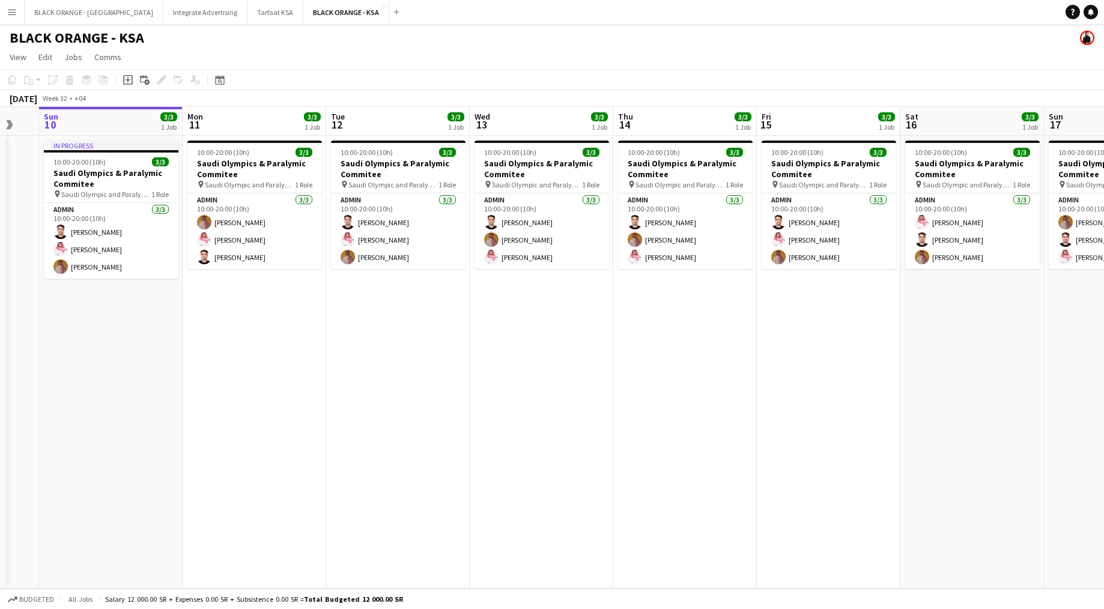
scroll to position [0, 272]
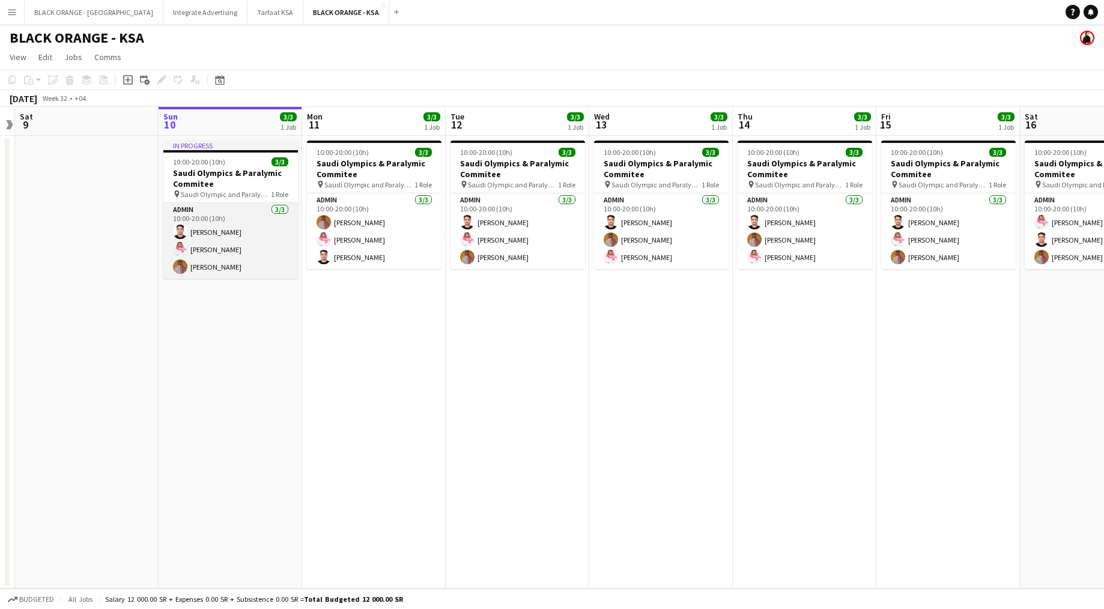
click at [263, 235] on app-card-role "Admin [DATE] 10:00-20:00 (10h) [PERSON_NAME] [PERSON_NAME] [PERSON_NAME] Yagmowr" at bounding box center [230, 241] width 135 height 76
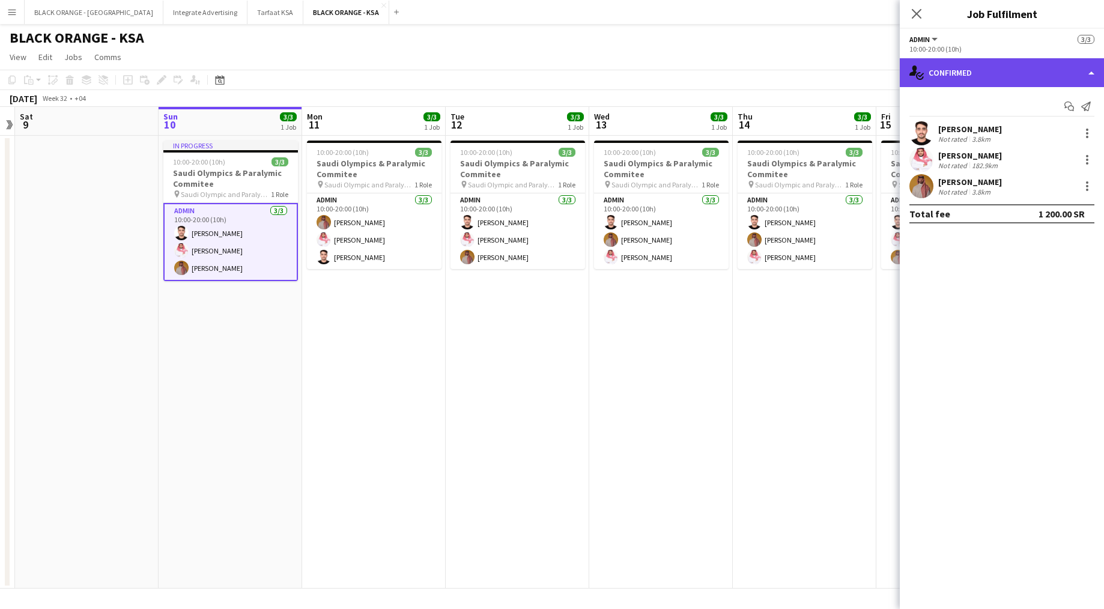
click at [926, 73] on div "single-neutral-actions-check-2 Confirmed" at bounding box center [1002, 72] width 204 height 29
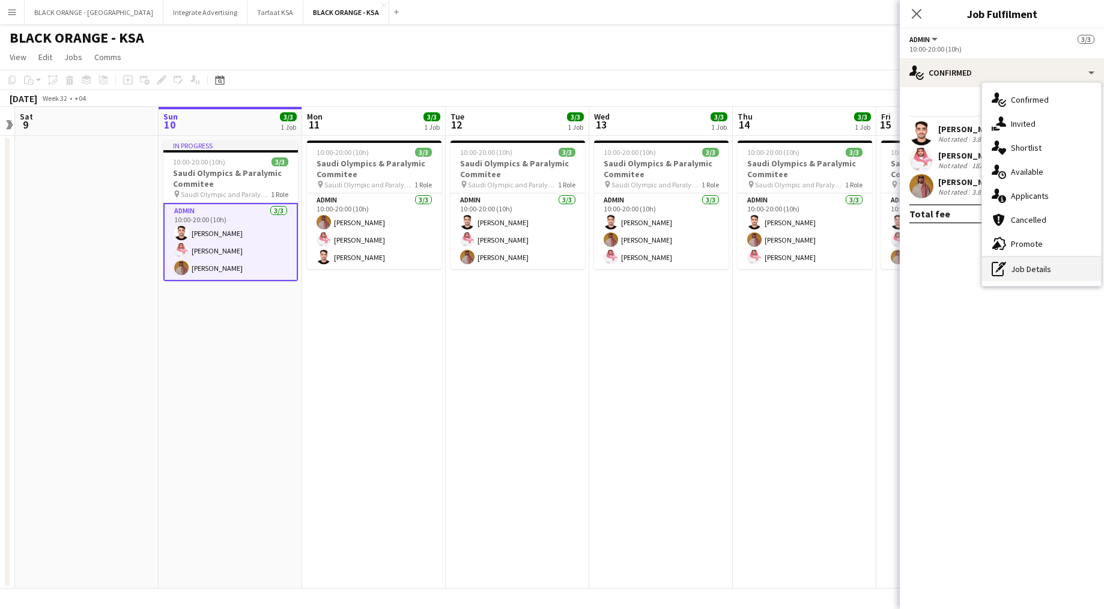
click at [1023, 274] on div "pen-write Job Details" at bounding box center [1041, 269] width 119 height 24
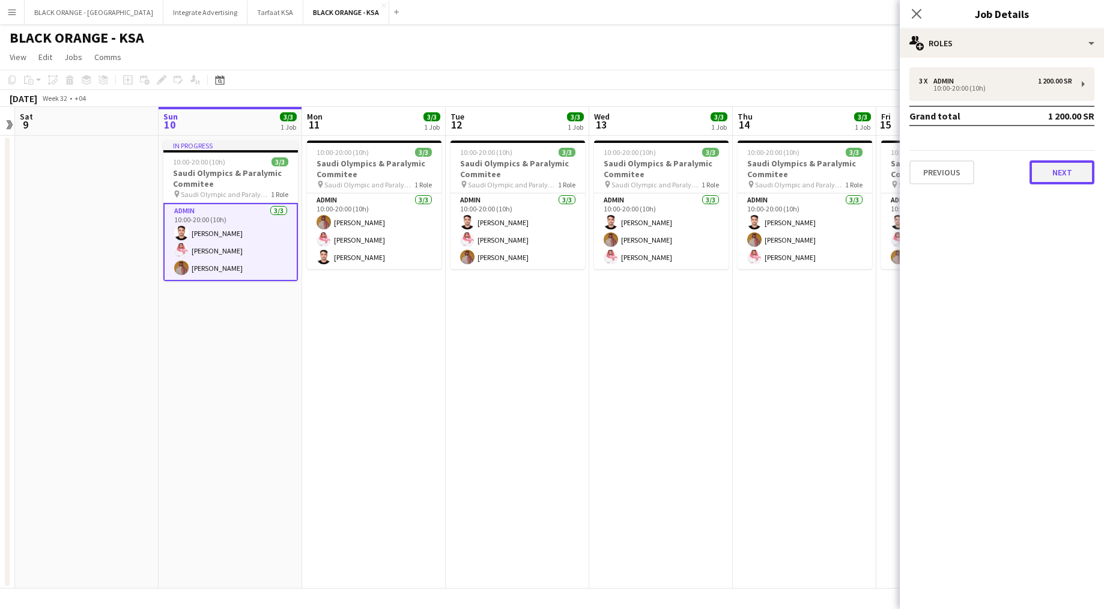
click at [1056, 181] on button "Next" at bounding box center [1062, 172] width 65 height 24
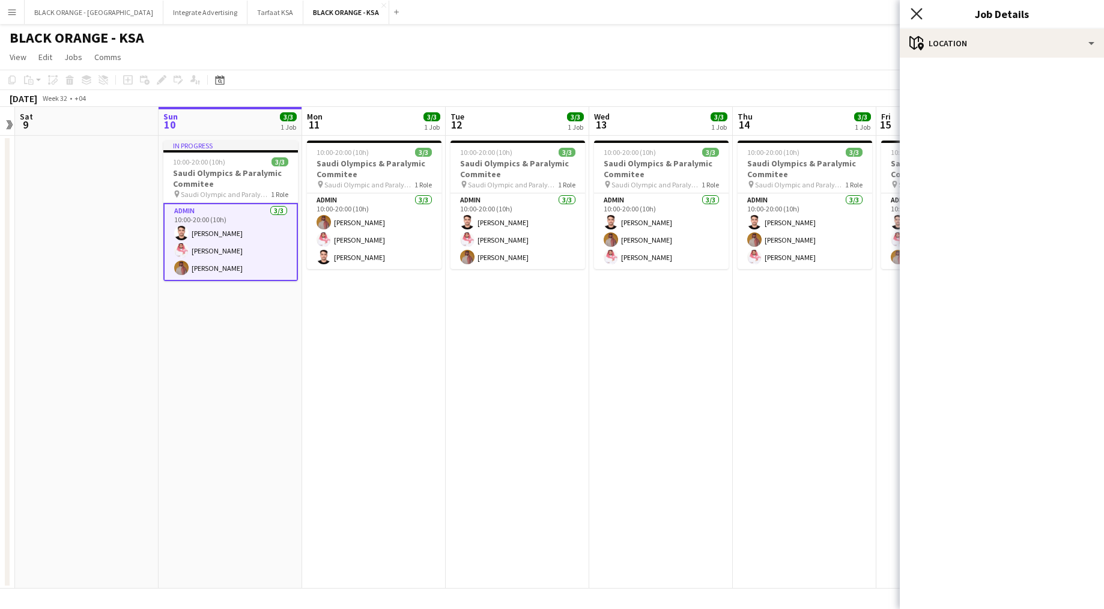
click at [916, 14] on icon at bounding box center [916, 13] width 11 height 11
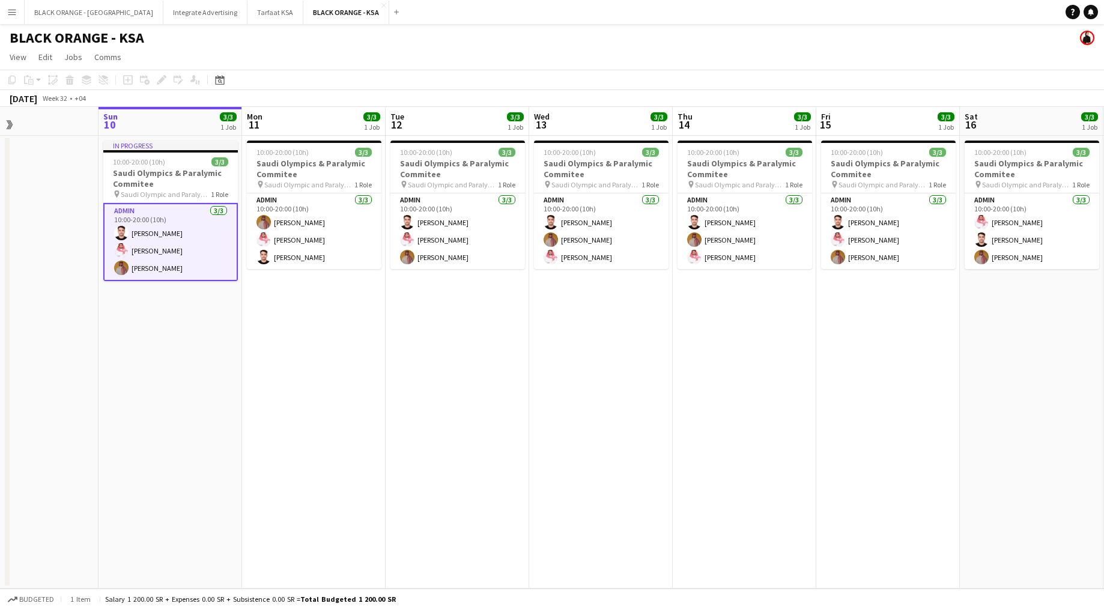
scroll to position [0, 300]
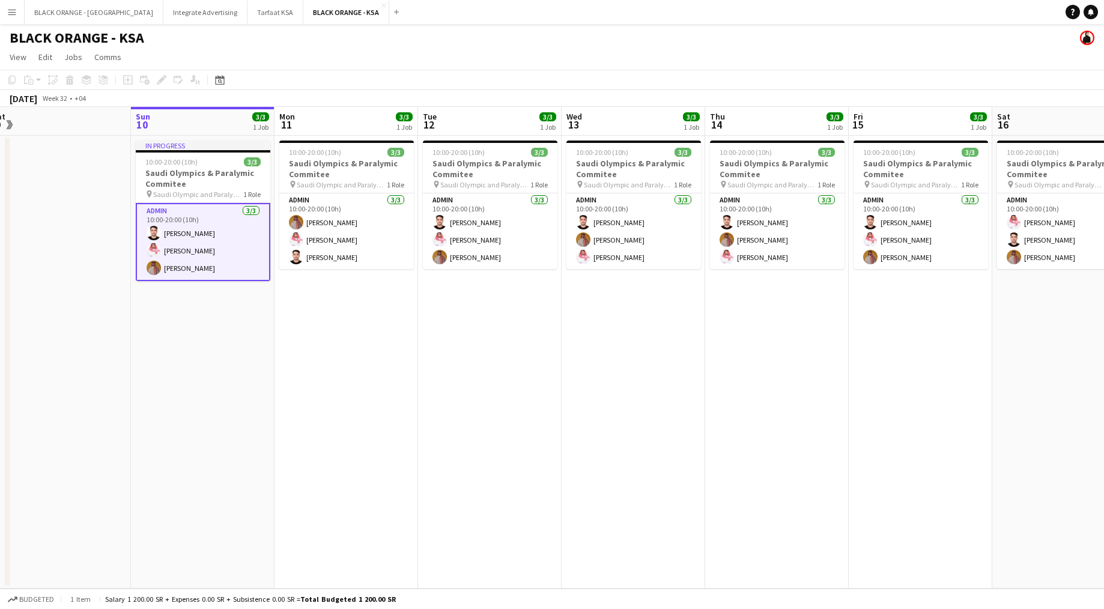
click at [17, 5] on button "Menu" at bounding box center [12, 12] width 24 height 24
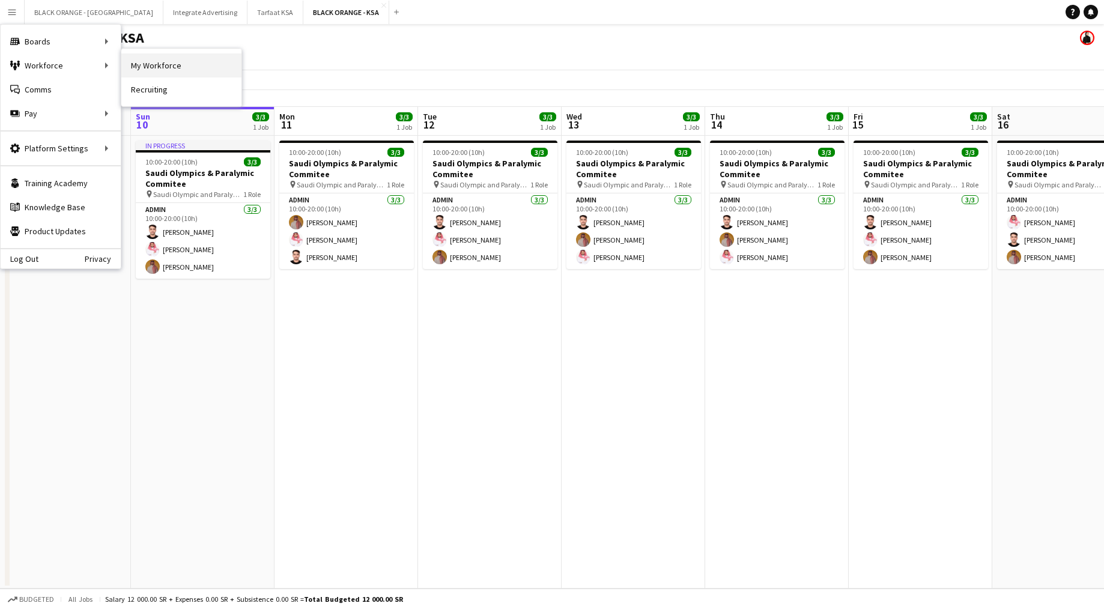
click at [182, 70] on link "My Workforce" at bounding box center [181, 65] width 120 height 24
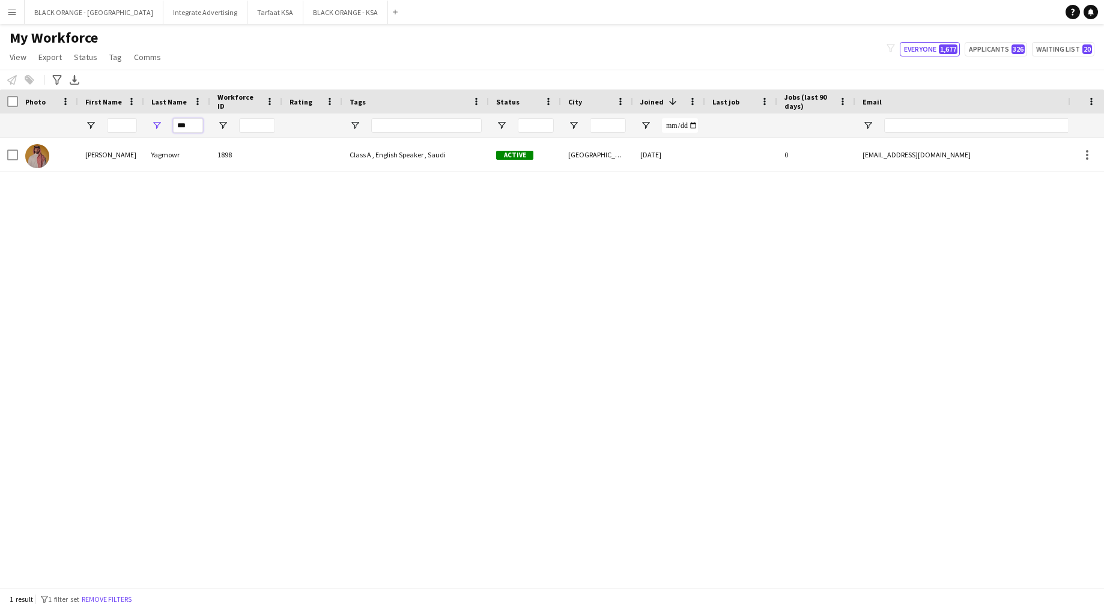
click at [196, 124] on input "***" at bounding box center [188, 125] width 30 height 14
type input "*"
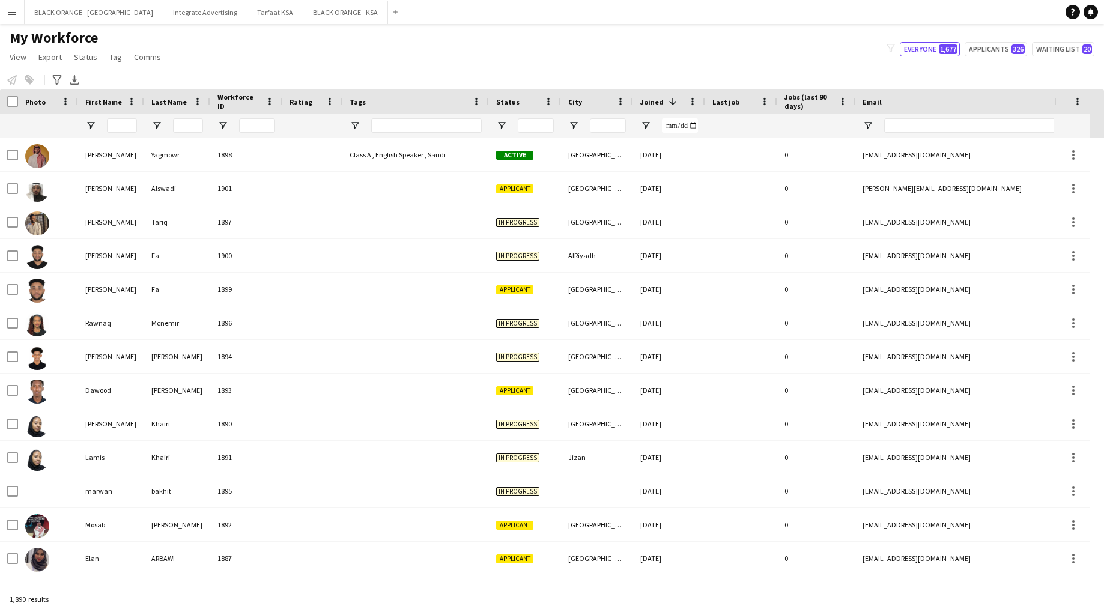
click at [127, 133] on div at bounding box center [122, 126] width 30 height 24
click at [125, 124] on input "First Name Filter Input" at bounding box center [122, 125] width 30 height 14
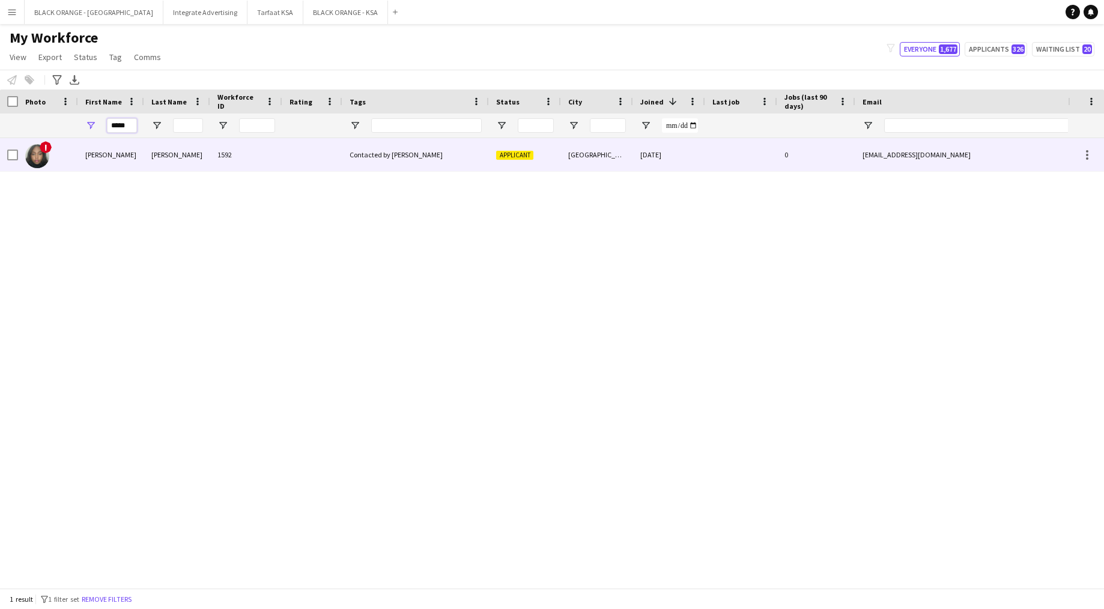
type input "*****"
click at [199, 148] on div "[PERSON_NAME]" at bounding box center [177, 154] width 66 height 33
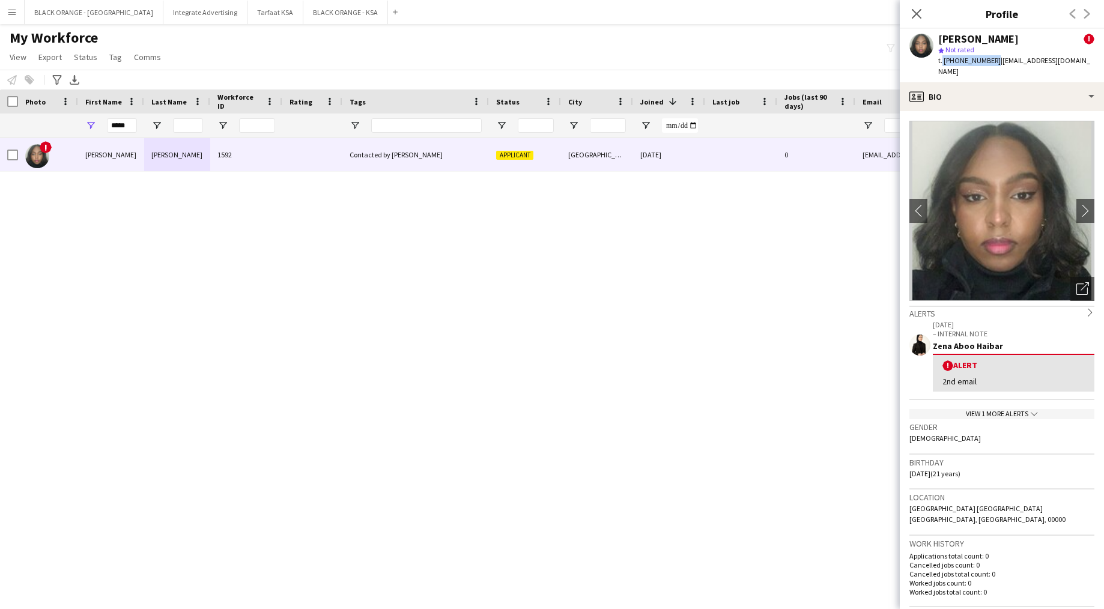
drag, startPoint x: 941, startPoint y: 58, endPoint x: 989, endPoint y: 59, distance: 48.7
click at [989, 59] on span "t. [PHONE_NUMBER]" at bounding box center [969, 60] width 62 height 9
copy span ". [PHONE_NUMBER]"
click at [130, 126] on input "*****" at bounding box center [122, 125] width 30 height 14
click at [921, 8] on icon at bounding box center [916, 13] width 11 height 11
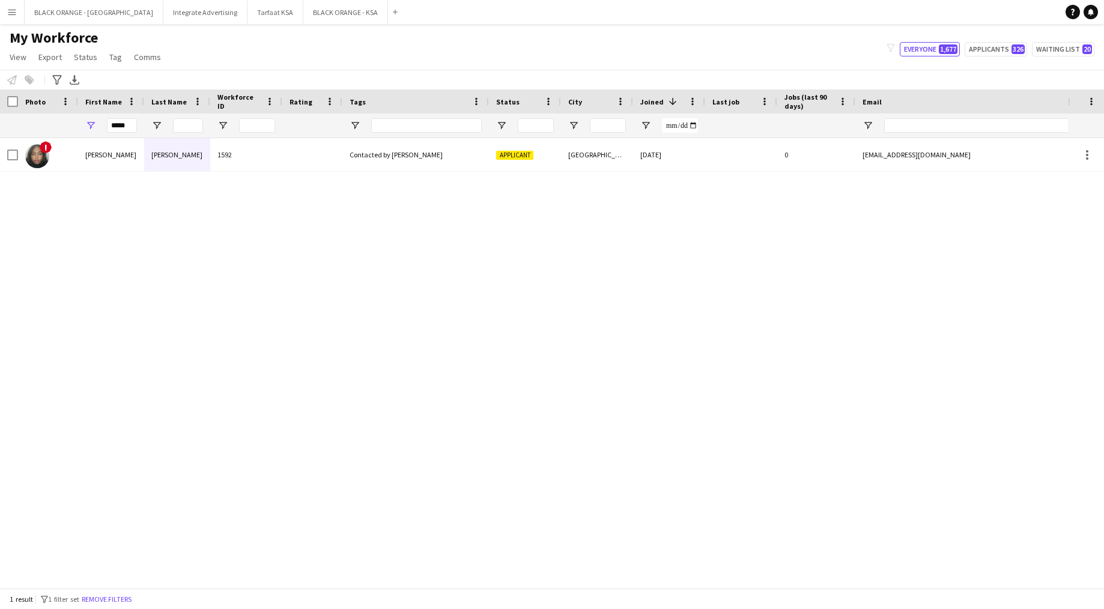
click at [133, 118] on div "*****" at bounding box center [122, 126] width 30 height 24
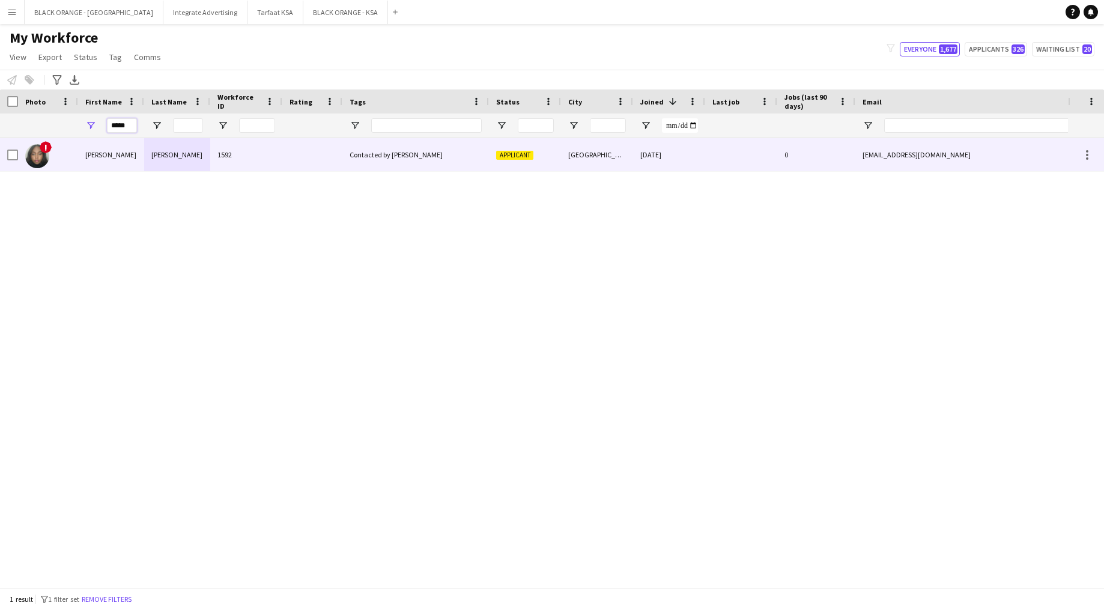
drag, startPoint x: 133, startPoint y: 128, endPoint x: 47, endPoint y: 145, distance: 88.1
click at [47, 145] on div "Workforce Details Photo First Name" at bounding box center [552, 338] width 1104 height 499
